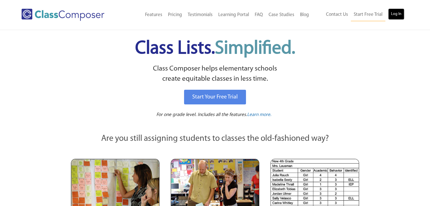
click at [399, 13] on link "Log In" at bounding box center [396, 13] width 16 height 11
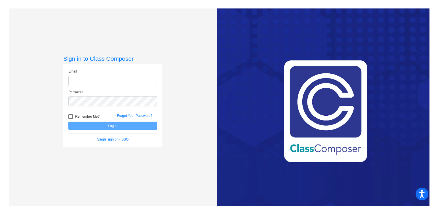
type input "[EMAIL_ADDRESS][PERSON_NAME][DOMAIN_NAME]"
click at [108, 128] on button "Log In" at bounding box center [112, 126] width 89 height 8
